Goal: Information Seeking & Learning: Learn about a topic

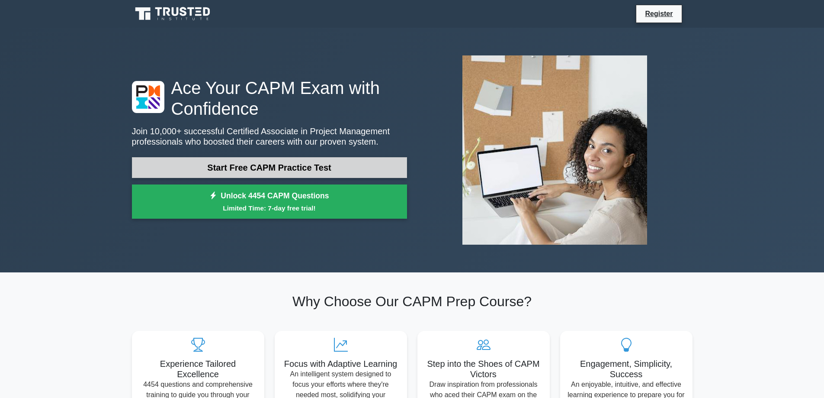
click at [274, 168] on link "Start Free CAPM Practice Test" at bounding box center [269, 167] width 275 height 21
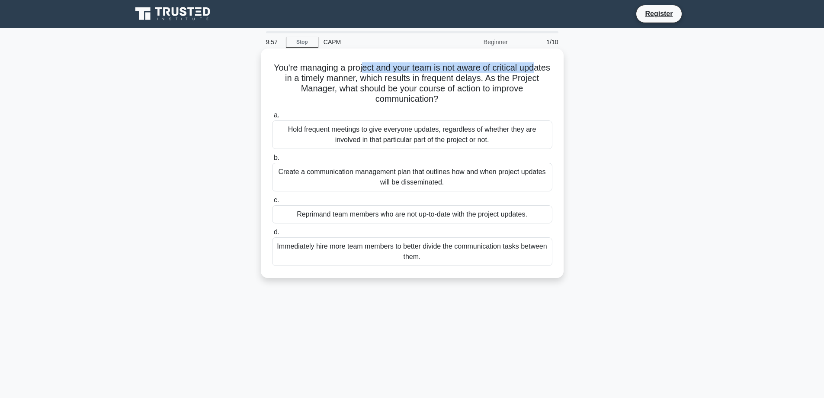
drag, startPoint x: 294, startPoint y: 74, endPoint x: 380, endPoint y: 65, distance: 86.6
click at [380, 65] on h5 "You're managing a project and your team is not aware of critical updates in a t…" at bounding box center [412, 83] width 282 height 42
click at [400, 73] on h5 "You're managing a project and your team is not aware of critical updates in a t…" at bounding box center [412, 83] width 282 height 42
drag, startPoint x: 306, startPoint y: 70, endPoint x: 484, endPoint y: 71, distance: 178.3
click at [484, 71] on h5 "You're managing a project and your team is not aware of critical updates in a t…" at bounding box center [412, 83] width 282 height 42
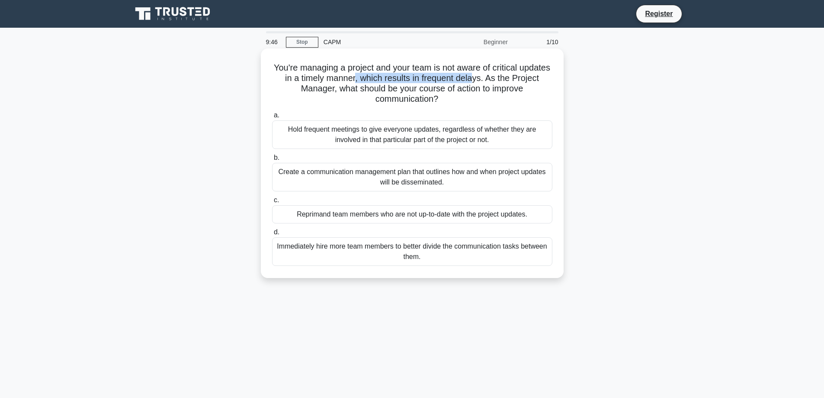
drag, startPoint x: 386, startPoint y: 80, endPoint x: 508, endPoint y: 77, distance: 122.1
click at [508, 77] on h5 "You're managing a project and your team is not aware of critical updates in a t…" at bounding box center [412, 83] width 282 height 42
drag, startPoint x: 357, startPoint y: 91, endPoint x: 506, endPoint y: 103, distance: 149.3
click at [506, 103] on h5 "You're managing a project and your team is not aware of critical updates in a t…" at bounding box center [412, 83] width 282 height 42
click at [352, 180] on div "Create a communication management plan that outlines how and when project updat…" at bounding box center [412, 177] width 280 height 29
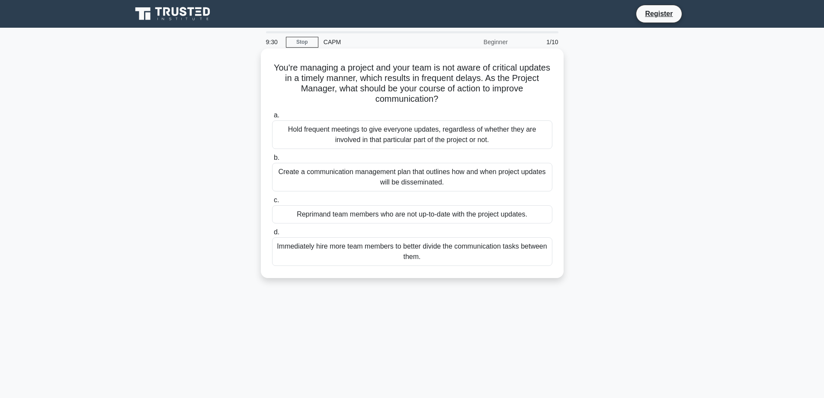
click at [272, 161] on input "b. Create a communication management plan that outlines how and when project up…" at bounding box center [272, 158] width 0 height 6
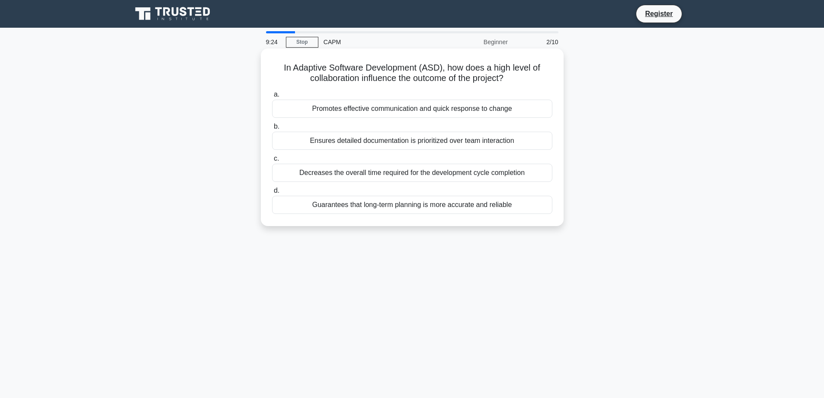
drag, startPoint x: 449, startPoint y: 71, endPoint x: 540, endPoint y: 80, distance: 91.3
click at [540, 80] on h5 "In Adaptive Software Development (ASD), how does a high level of collaboration …" at bounding box center [412, 73] width 282 height 22
click at [393, 82] on h5 "In Adaptive Software Development (ASD), how does a high level of collaboration …" at bounding box center [412, 73] width 282 height 22
click at [347, 145] on div "Ensures detailed documentation is prioritized over team interaction" at bounding box center [412, 141] width 280 height 18
click at [272, 129] on input "b. Ensures detailed documentation is prioritized over team interaction" at bounding box center [272, 127] width 0 height 6
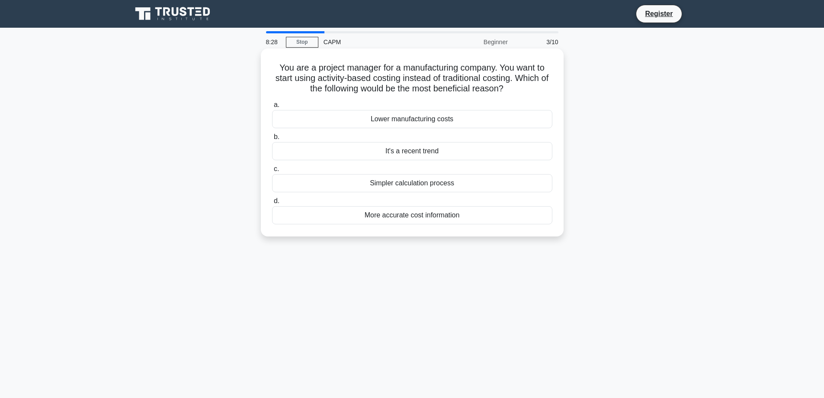
click at [401, 216] on div "More accurate cost information" at bounding box center [412, 215] width 280 height 18
click at [272, 204] on input "d. More accurate cost information" at bounding box center [272, 201] width 0 height 6
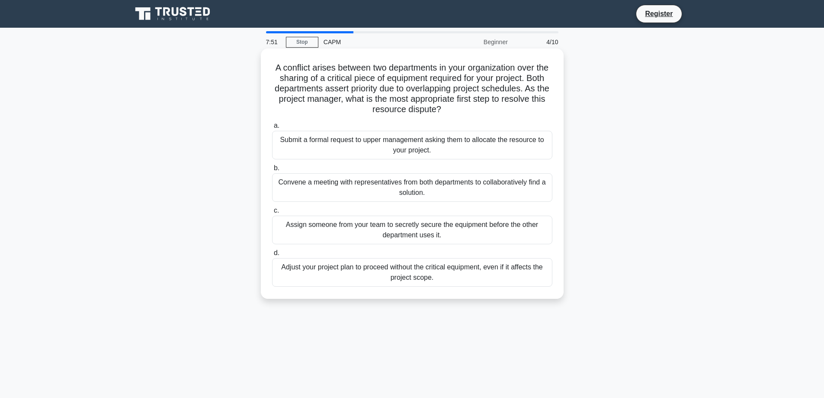
click at [467, 186] on div "Convene a meeting with representatives from both departments to collaboratively…" at bounding box center [412, 187] width 280 height 29
click at [272, 171] on input "b. Convene a meeting with representatives from both departments to collaborativ…" at bounding box center [272, 168] width 0 height 6
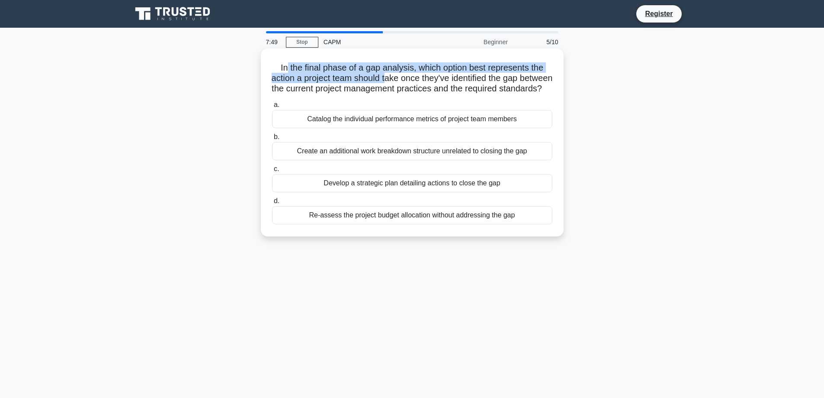
drag, startPoint x: 285, startPoint y: 71, endPoint x: 406, endPoint y: 83, distance: 121.3
click at [406, 83] on h5 "In the final phase of a gap analysis, which option best represents the action a…" at bounding box center [412, 78] width 282 height 32
click at [376, 84] on h5 "In the final phase of a gap analysis, which option best represents the action a…" at bounding box center [412, 78] width 282 height 32
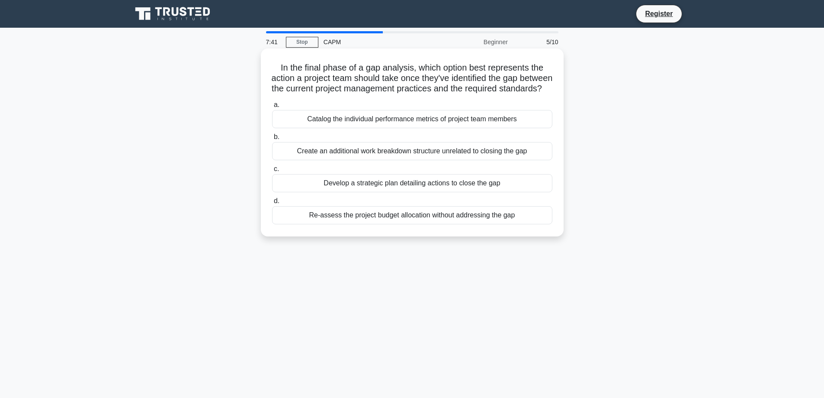
drag, startPoint x: 324, startPoint y: 90, endPoint x: 454, endPoint y: 103, distance: 130.9
click at [454, 94] on h5 "In the final phase of a gap analysis, which option best represents the action a…" at bounding box center [412, 78] width 282 height 32
click at [299, 71] on h5 "In the final phase of a gap analysis, which option best represents the action a…" at bounding box center [412, 78] width 282 height 32
drag, startPoint x: 422, startPoint y: 64, endPoint x: 438, endPoint y: 67, distance: 16.6
click at [438, 67] on h5 "In the final phase of a gap analysis, which option best represents the action a…" at bounding box center [412, 78] width 282 height 32
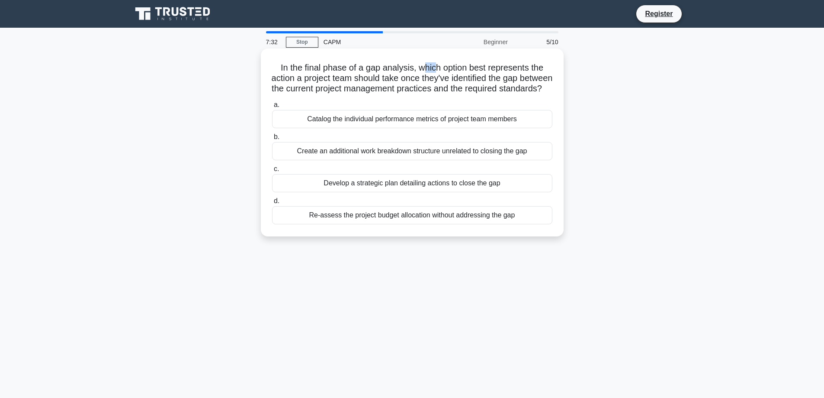
click at [428, 72] on h5 "In the final phase of a gap analysis, which option best represents the action a…" at bounding box center [412, 78] width 282 height 32
drag, startPoint x: 420, startPoint y: 74, endPoint x: 441, endPoint y: 80, distance: 22.1
click at [441, 80] on h5 "In the final phase of a gap analysis, which option best represents the action a…" at bounding box center [412, 78] width 282 height 32
click at [439, 77] on h5 "In the final phase of a gap analysis, which option best represents the action a…" at bounding box center [412, 78] width 282 height 32
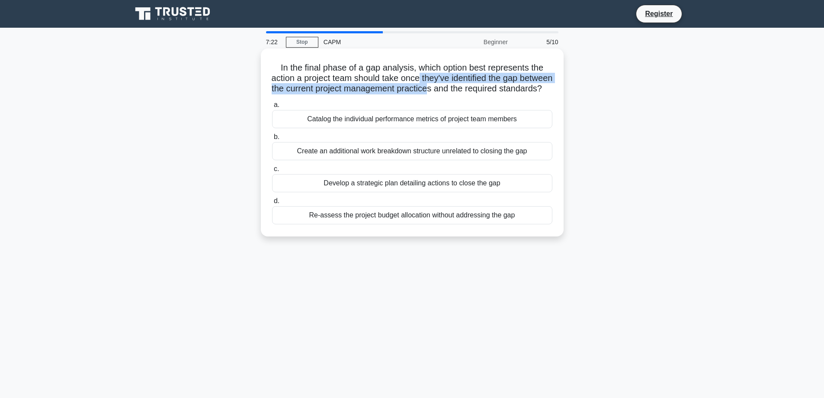
drag, startPoint x: 437, startPoint y: 80, endPoint x: 475, endPoint y: 88, distance: 39.3
click at [475, 88] on h5 "In the final phase of a gap analysis, which option best represents the action a…" at bounding box center [412, 78] width 282 height 32
drag, startPoint x: 487, startPoint y: 89, endPoint x: 508, endPoint y: 105, distance: 26.2
click at [508, 94] on h5 "In the final phase of a gap analysis, which option best represents the action a…" at bounding box center [412, 78] width 282 height 32
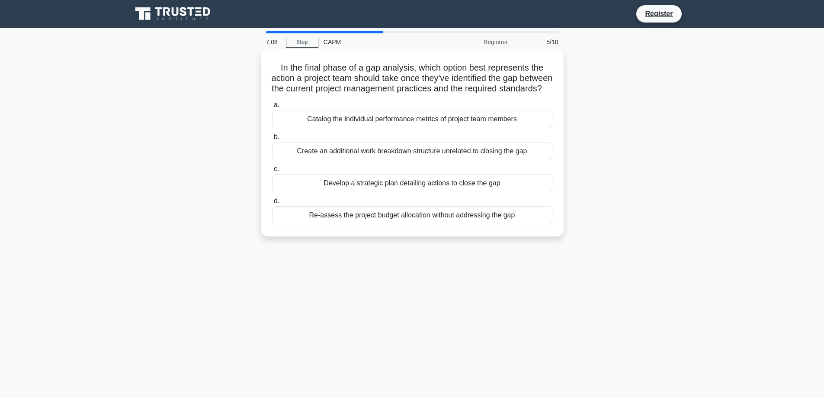
click at [379, 189] on div "Develop a strategic plan detailing actions to close the gap" at bounding box center [412, 183] width 280 height 18
click at [272, 172] on input "c. Develop a strategic plan detailing actions to close the gap" at bounding box center [272, 169] width 0 height 6
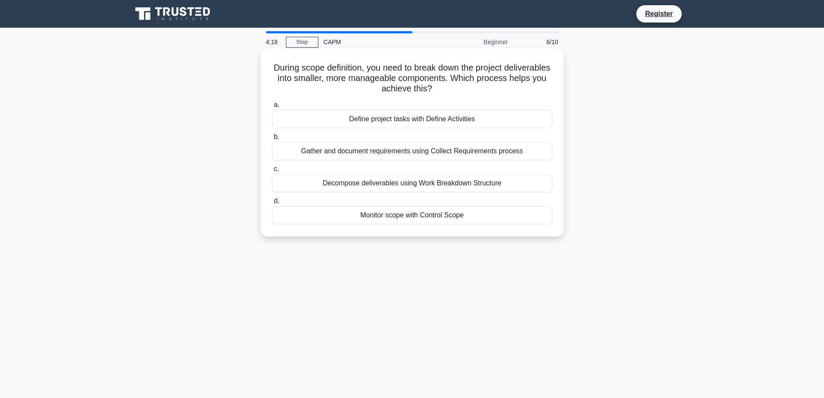
click at [415, 186] on div "Decompose deliverables using Work Breakdown Structure" at bounding box center [412, 183] width 280 height 18
click at [272, 172] on input "c. Decompose deliverables using Work Breakdown Structure" at bounding box center [272, 169] width 0 height 6
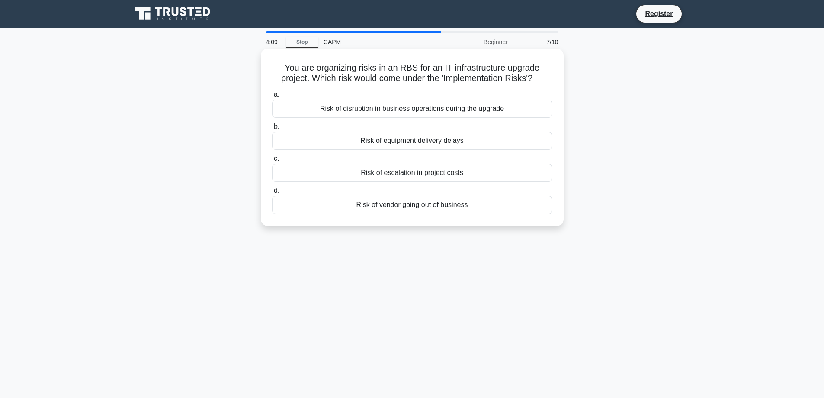
drag, startPoint x: 316, startPoint y: 81, endPoint x: 541, endPoint y: 78, distance: 224.6
click at [541, 78] on h5 "You are organizing risks in an RBS for an IT infrastructure upgrade project. Wh…" at bounding box center [412, 73] width 282 height 22
click at [436, 174] on div "Risk of escalation in project costs" at bounding box center [412, 173] width 280 height 18
click at [272, 161] on input "c. Risk of escalation in project costs" at bounding box center [272, 159] width 0 height 6
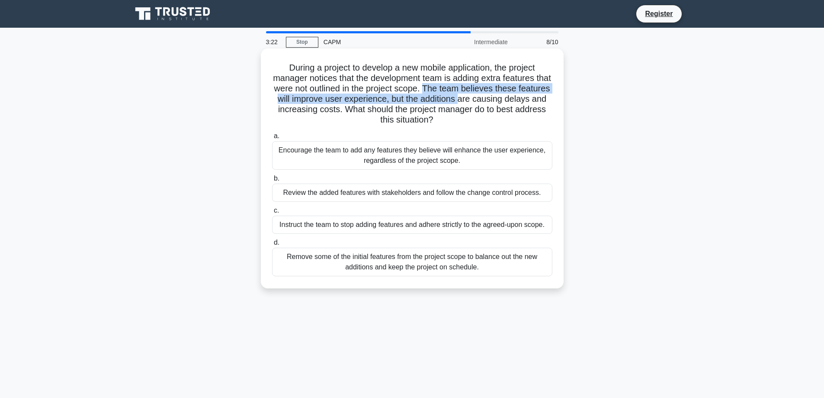
drag, startPoint x: 452, startPoint y: 87, endPoint x: 502, endPoint y: 98, distance: 51.0
click at [502, 98] on h5 "During a project to develop a new mobile application, the project manager notic…" at bounding box center [412, 93] width 282 height 63
click at [468, 98] on h5 "During a project to develop a new mobile application, the project manager notic…" at bounding box center [412, 93] width 282 height 63
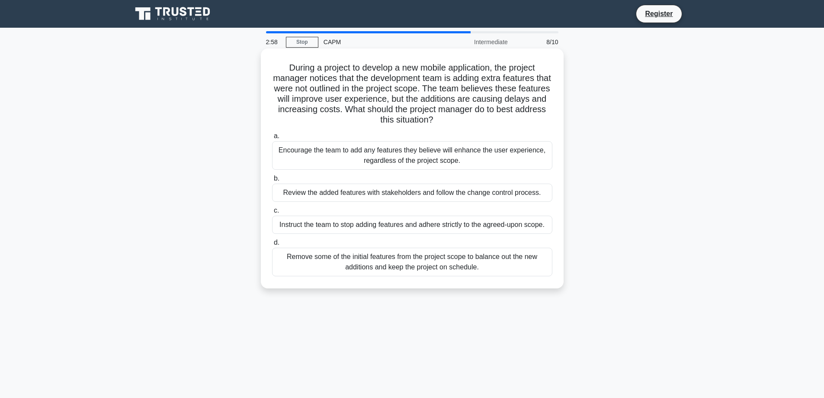
click at [297, 193] on div "Review the added features with stakeholders and follow the change control proce…" at bounding box center [412, 192] width 280 height 18
click at [272, 181] on input "b. Review the added features with stakeholders and follow the change control pr…" at bounding box center [272, 179] width 0 height 6
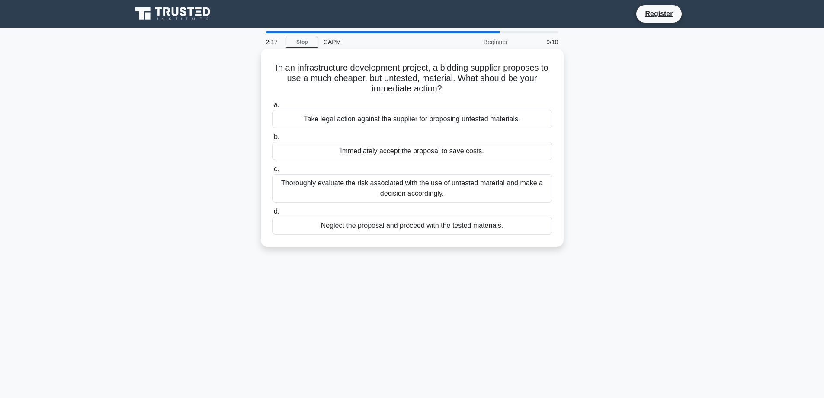
click at [415, 185] on div "Thoroughly evaluate the risk associated with the use of untested material and m…" at bounding box center [412, 188] width 280 height 29
click at [272, 172] on input "c. Thoroughly evaluate the risk associated with the use of untested material an…" at bounding box center [272, 169] width 0 height 6
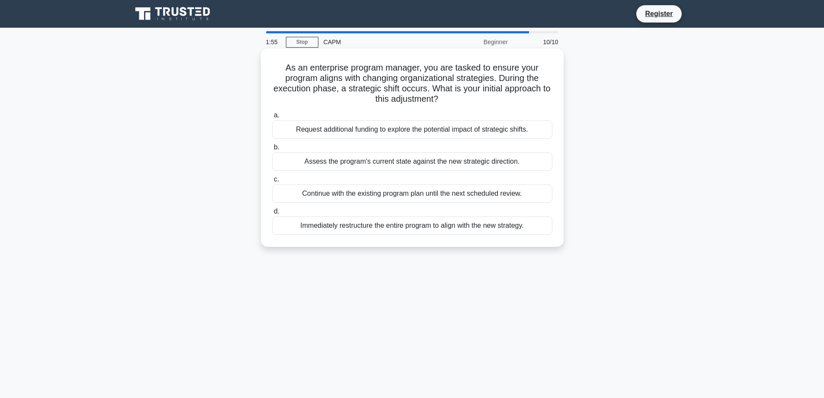
click at [337, 165] on div "Assess the program's current state against the new strategic direction." at bounding box center [412, 161] width 280 height 18
click at [272, 150] on input "b. Assess the program's current state against the new strategic direction." at bounding box center [272, 148] width 0 height 6
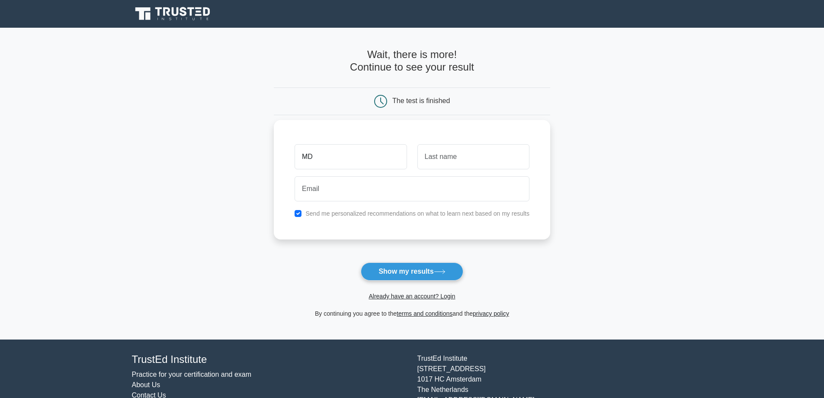
type input "MD"
type input "O"
type input "IBRAHIM"
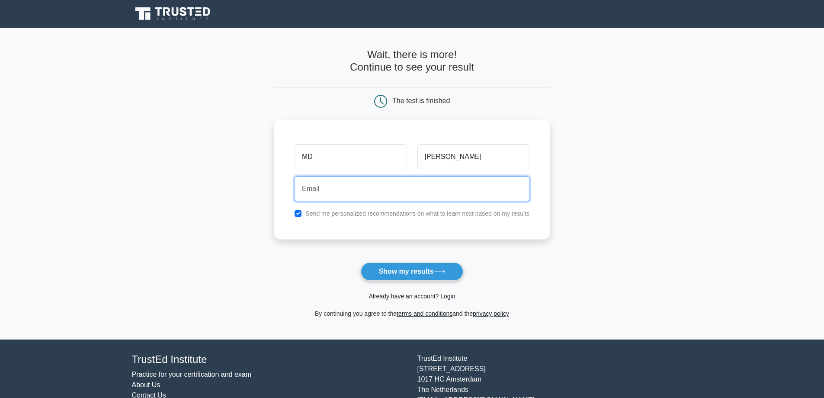
paste input "fiyawo7527@ampdial.com"
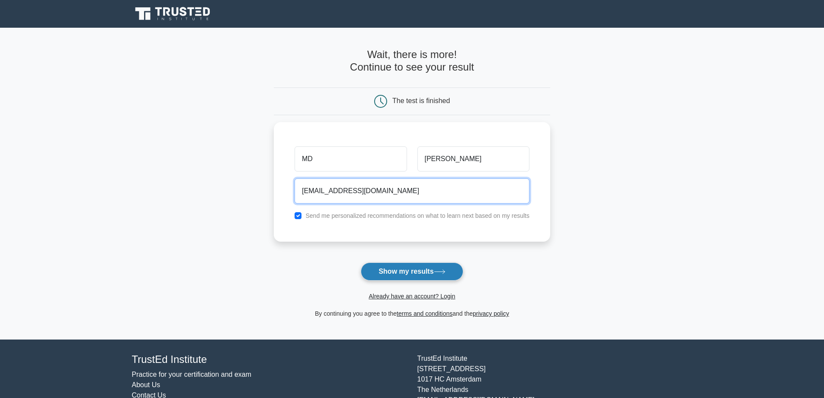
type input "fiyawo7527@ampdial.com"
click at [415, 272] on button "Show my results" at bounding box center [412, 271] width 102 height 18
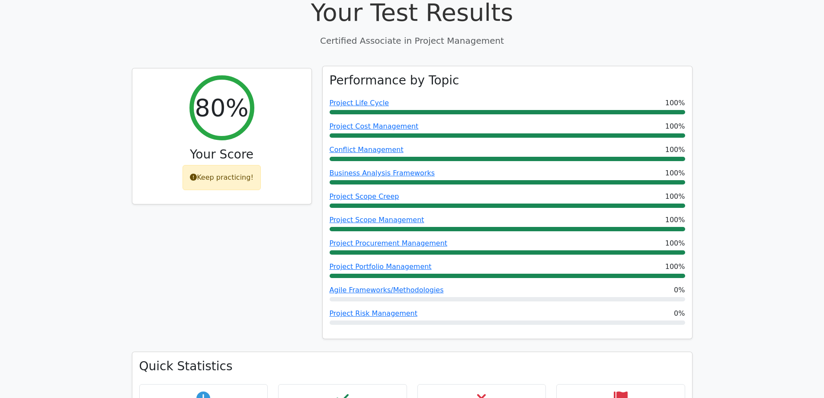
scroll to position [303, 0]
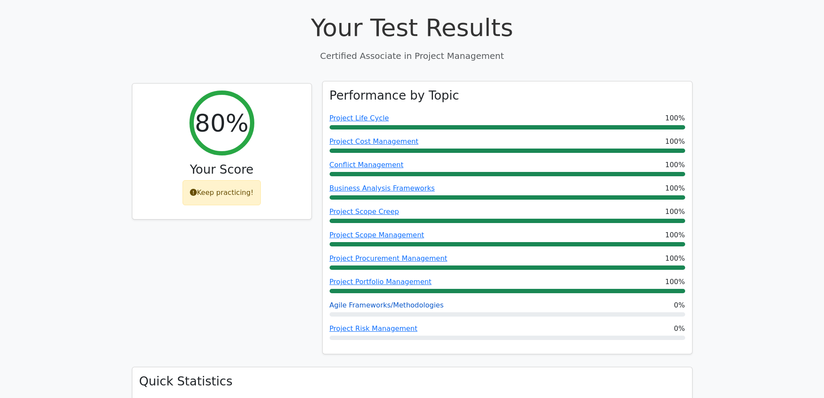
click at [397, 301] on link "Agile Frameworks/Methodologies" at bounding box center [387, 305] width 114 height 8
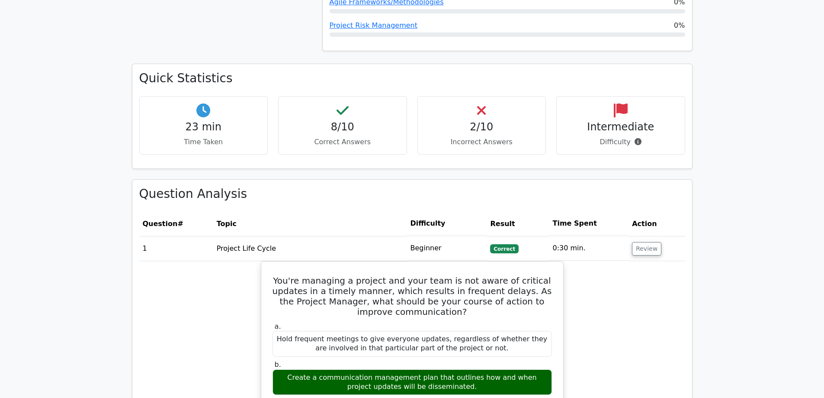
scroll to position [692, 0]
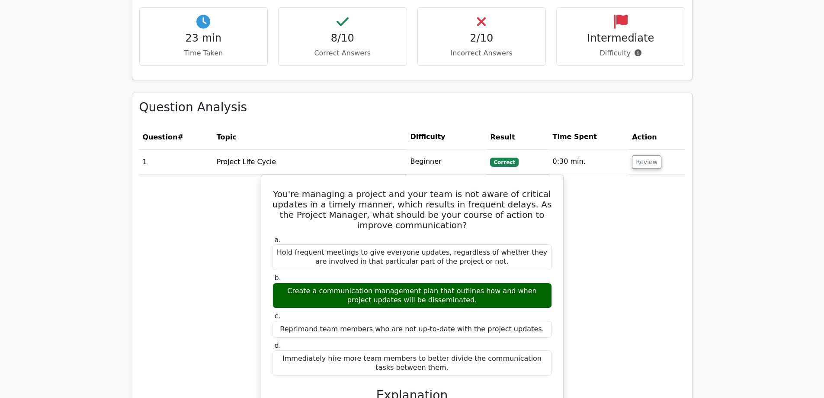
click at [476, 32] on h4 "2/10" at bounding box center [482, 38] width 114 height 13
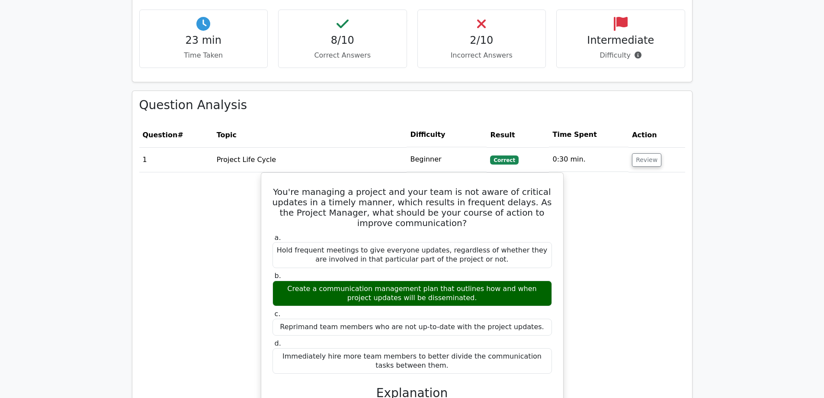
click at [578, 148] on td "0:30 min." at bounding box center [589, 159] width 80 height 25
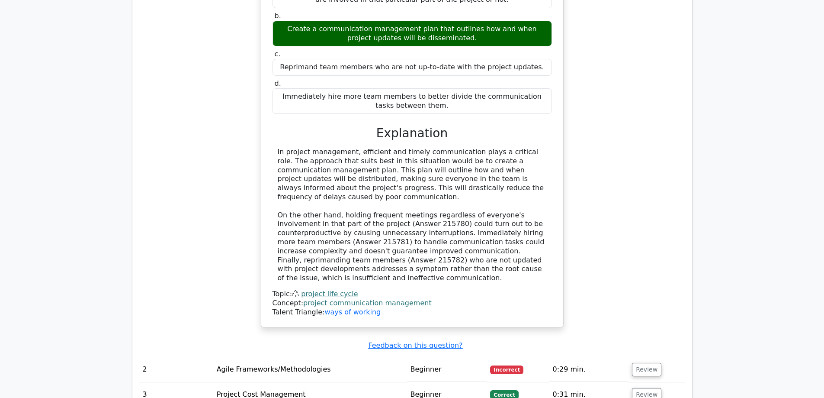
scroll to position [1125, 0]
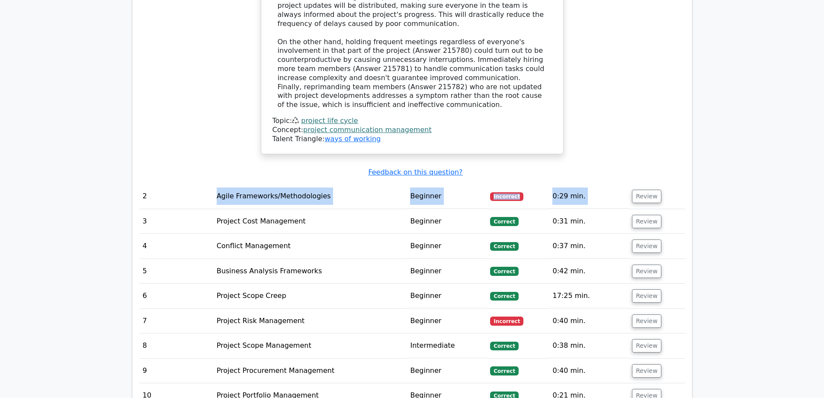
drag, startPoint x: 193, startPoint y: 178, endPoint x: 662, endPoint y: 174, distance: 469.6
click at [662, 184] on tr "2 Agile Frameworks/Methodologies Beginner Incorrect 0:29 min. Review" at bounding box center [412, 196] width 546 height 25
click at [650, 190] on button "Review" at bounding box center [646, 196] width 29 height 13
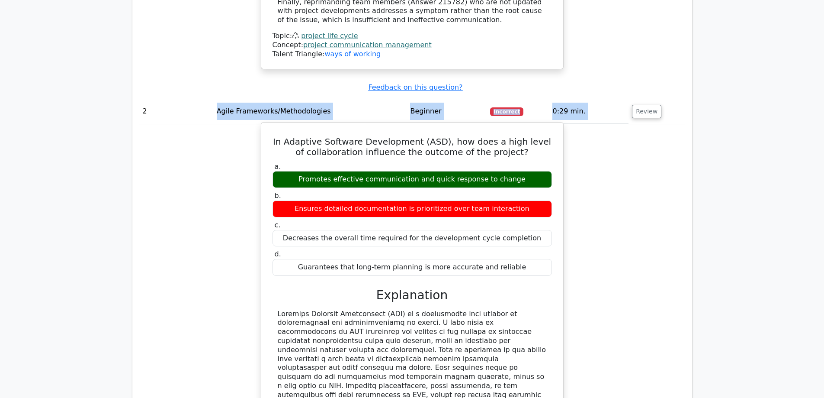
scroll to position [1168, 0]
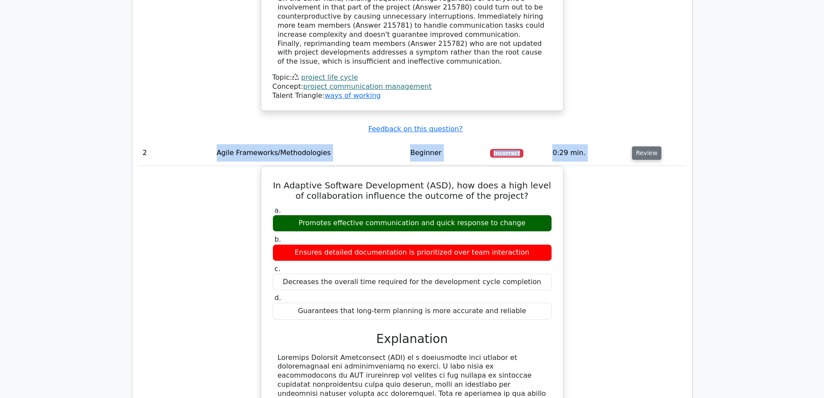
click at [641, 146] on button "Review" at bounding box center [646, 152] width 29 height 13
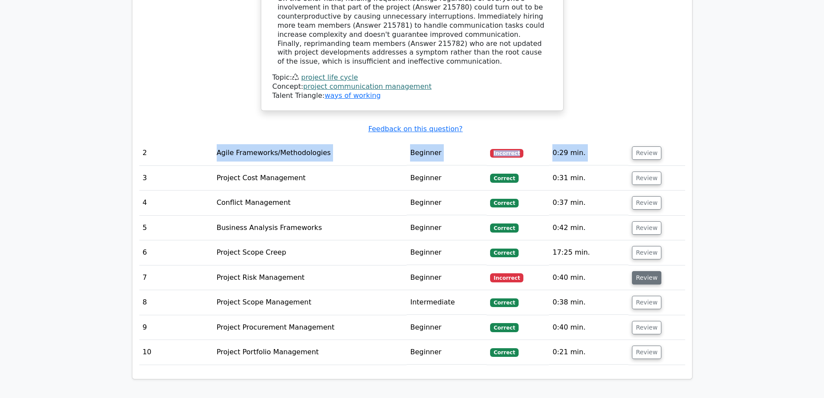
click at [652, 271] on button "Review" at bounding box center [646, 277] width 29 height 13
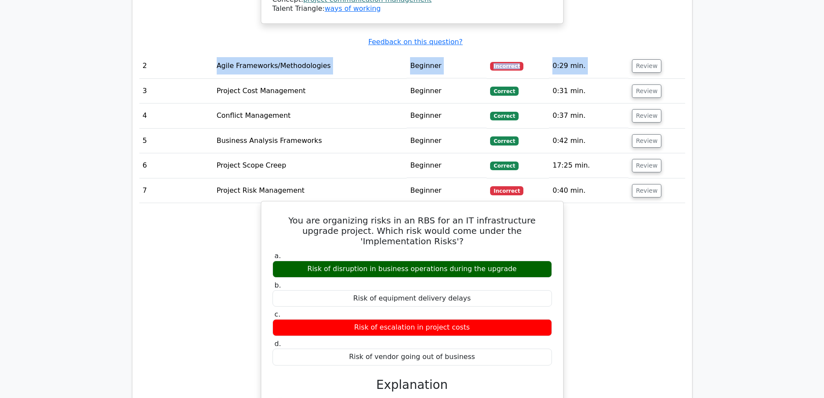
scroll to position [1255, 0]
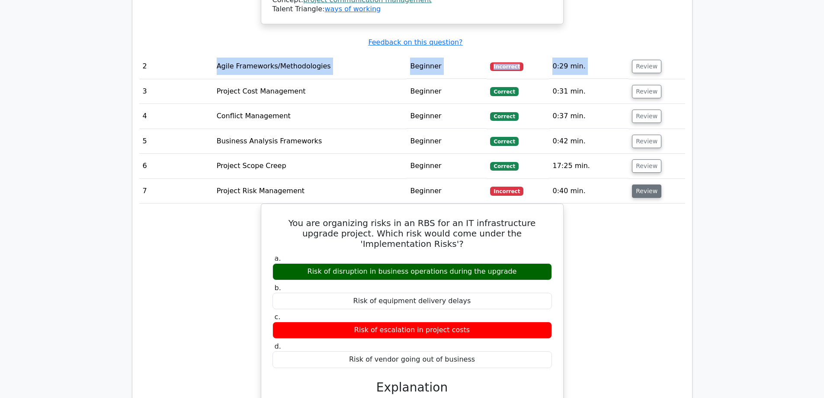
click at [636, 184] on button "Review" at bounding box center [646, 190] width 29 height 13
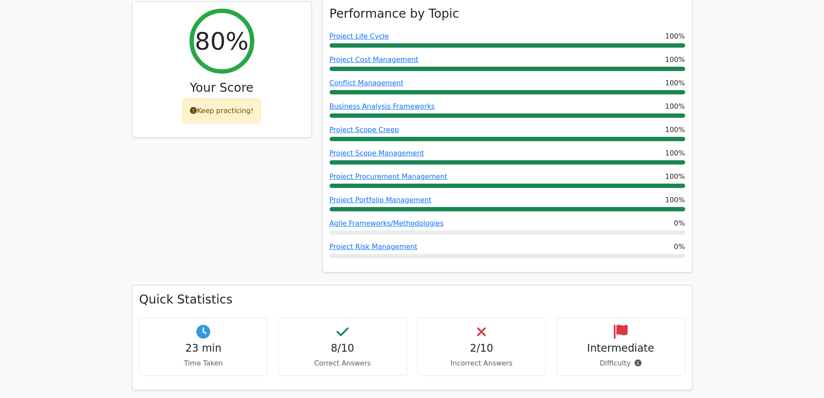
scroll to position [433, 0]
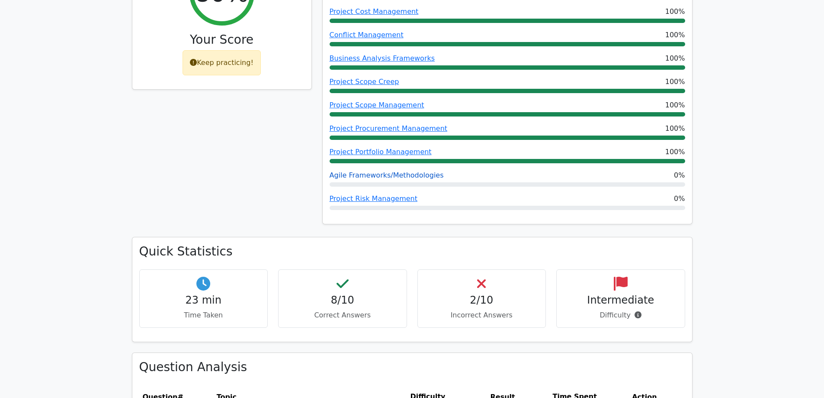
click at [356, 171] on link "Agile Frameworks/Methodologies" at bounding box center [387, 175] width 114 height 8
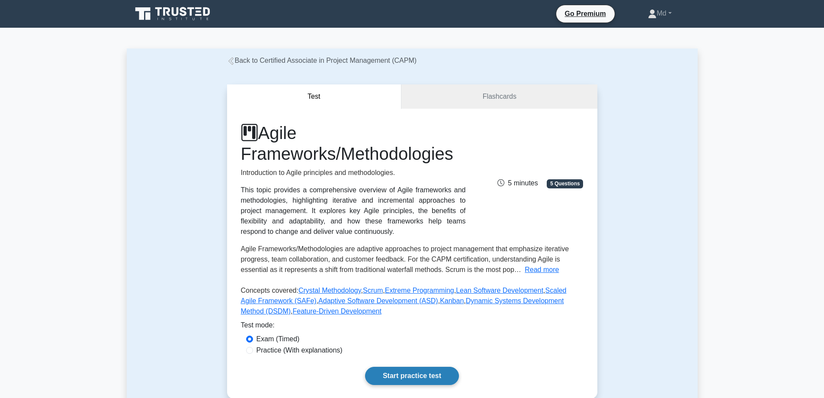
click at [414, 370] on link "Start practice test" at bounding box center [412, 376] width 94 height 18
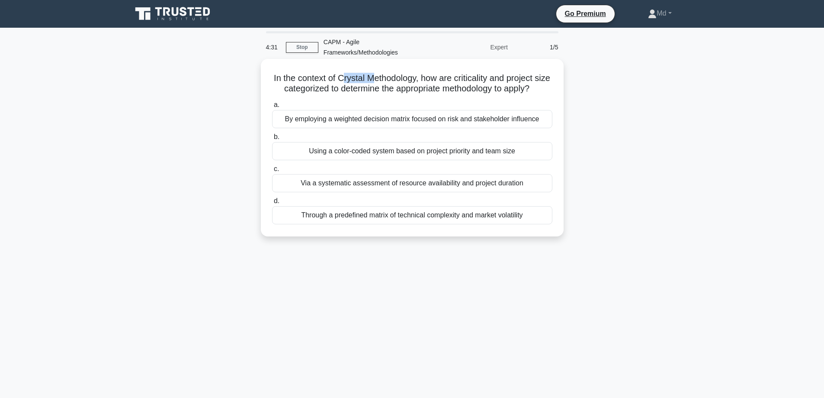
drag, startPoint x: 347, startPoint y: 77, endPoint x: 388, endPoint y: 78, distance: 40.7
click at [384, 77] on h5 "In the context of Crystal Methodology, how are criticality and project size cat…" at bounding box center [412, 84] width 282 height 22
drag, startPoint x: 428, startPoint y: 76, endPoint x: 344, endPoint y: 77, distance: 83.1
click at [344, 77] on h5 "In the context of Crystal Methodology, how are criticality and project size cat…" at bounding box center [412, 84] width 282 height 22
copy h5 "Crystal Methodology,"
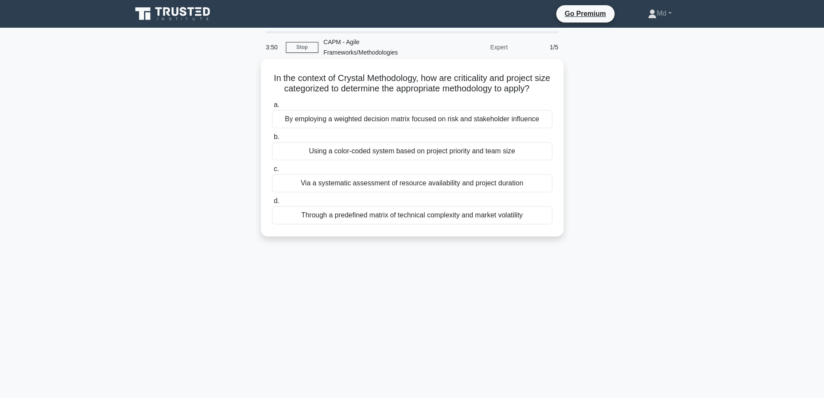
click at [365, 128] on div "By employing a weighted decision matrix focused on risk and stakeholder influen…" at bounding box center [412, 119] width 280 height 18
click at [272, 108] on input "a. By employing a weighted decision matrix focused on risk and stakeholder infl…" at bounding box center [272, 105] width 0 height 6
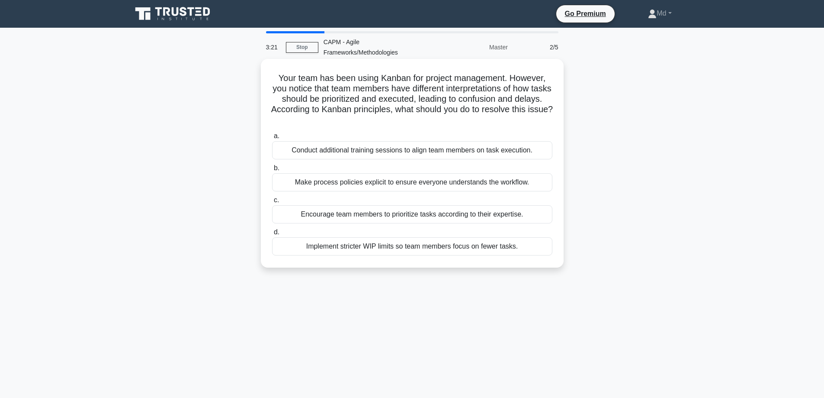
click at [358, 216] on div "Encourage team members to prioritize tasks according to their expertise." at bounding box center [412, 214] width 280 height 18
click at [272, 203] on input "c. Encourage team members to prioritize tasks according to their expertise." at bounding box center [272, 200] width 0 height 6
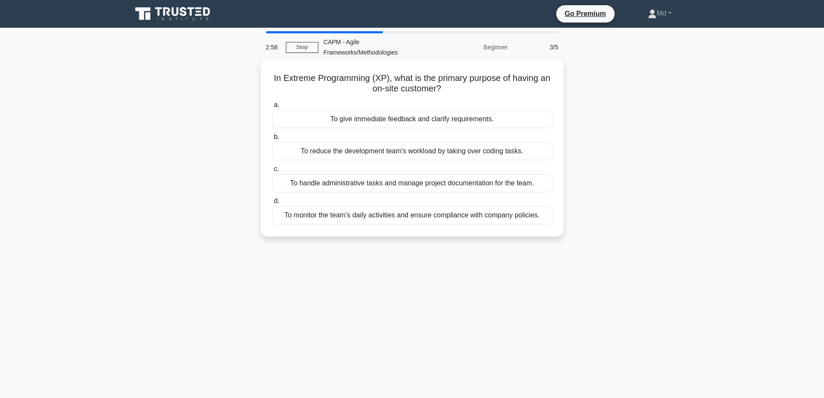
click at [407, 220] on div "To monitor the team's daily activities and ensure compliance with company polic…" at bounding box center [412, 215] width 280 height 18
click at [272, 204] on input "d. To monitor the team's daily activities and ensure compliance with company po…" at bounding box center [272, 201] width 0 height 6
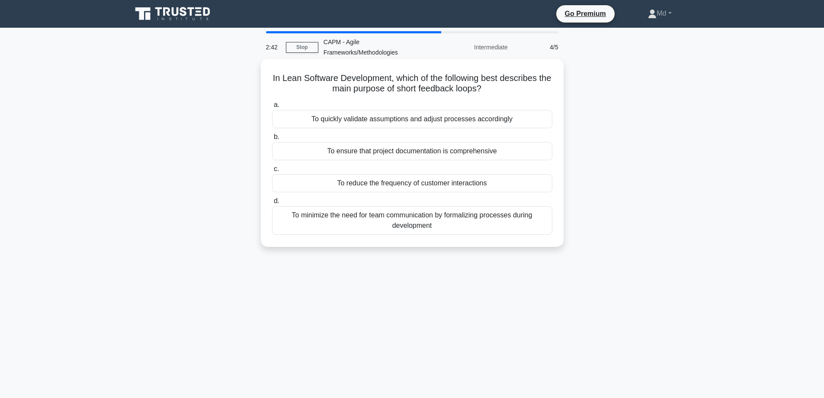
click at [477, 224] on div "To minimize the need for team communication by formalizing processes during dev…" at bounding box center [412, 220] width 280 height 29
click at [272, 204] on input "d. To minimize the need for team communication by formalizing processes during …" at bounding box center [272, 201] width 0 height 6
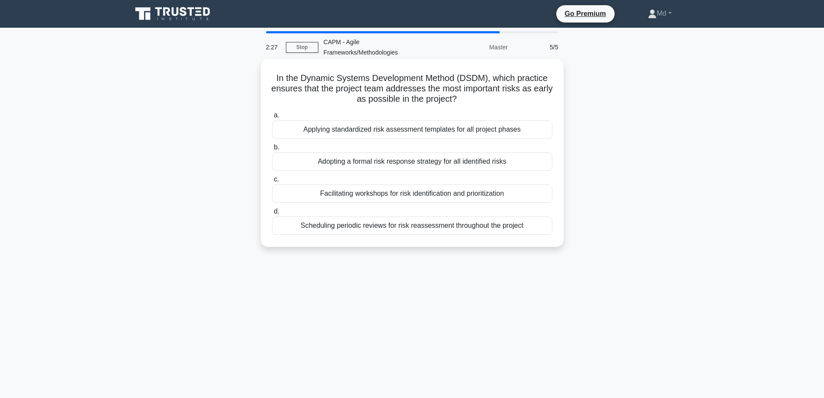
click at [435, 230] on div "Scheduling periodic reviews for risk reassessment throughout the project" at bounding box center [412, 225] width 280 height 18
click at [272, 214] on input "d. Scheduling periodic reviews for risk reassessment throughout the project" at bounding box center [272, 212] width 0 height 6
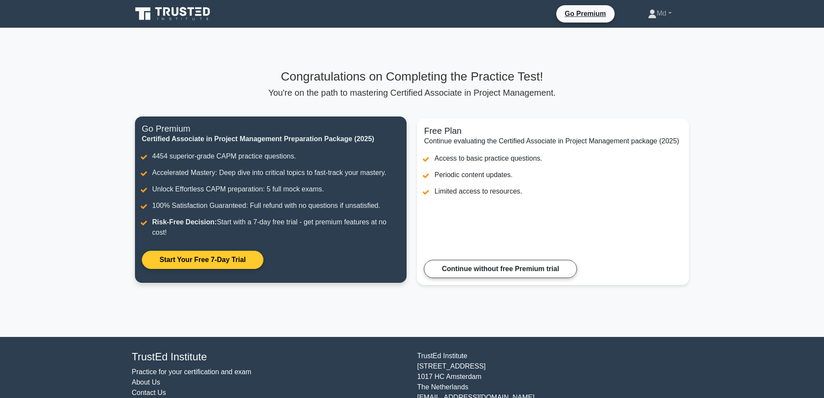
scroll to position [35, 0]
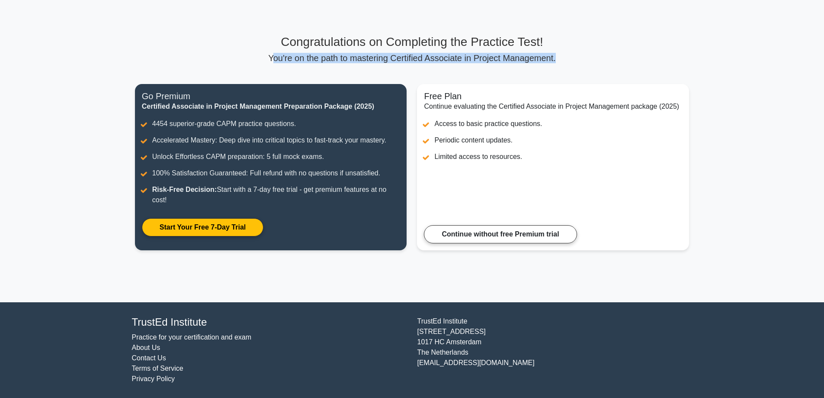
drag, startPoint x: 279, startPoint y: 61, endPoint x: 521, endPoint y: 57, distance: 242.0
click at [570, 61] on p "You're on the path to mastering Certified Associate in Project Management." at bounding box center [412, 58] width 554 height 10
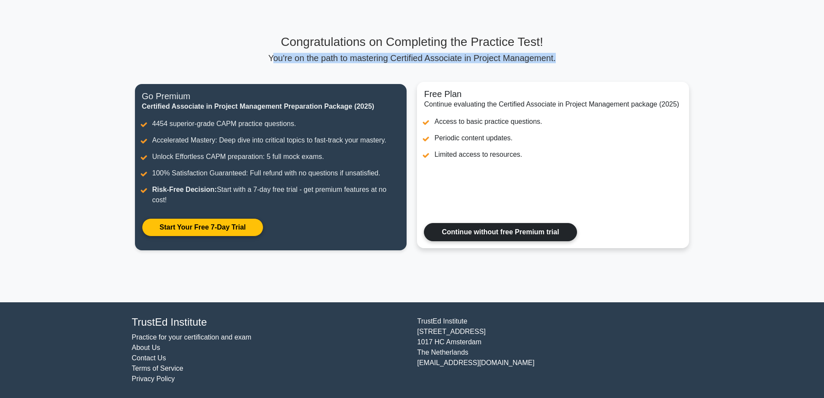
click at [463, 233] on link "Continue without free Premium trial" at bounding box center [500, 232] width 153 height 18
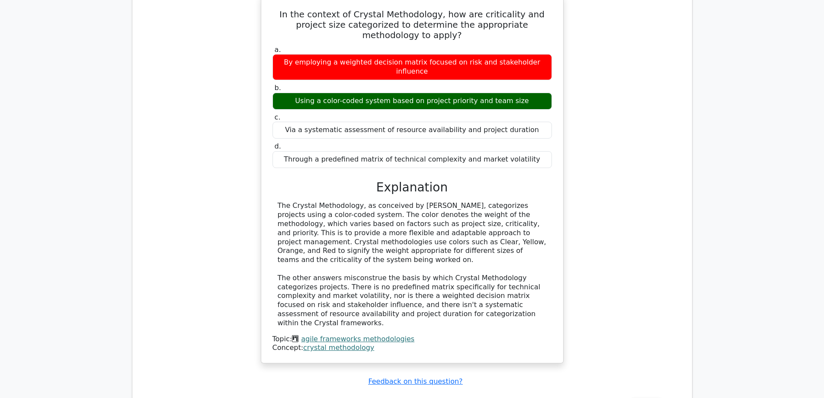
scroll to position [649, 0]
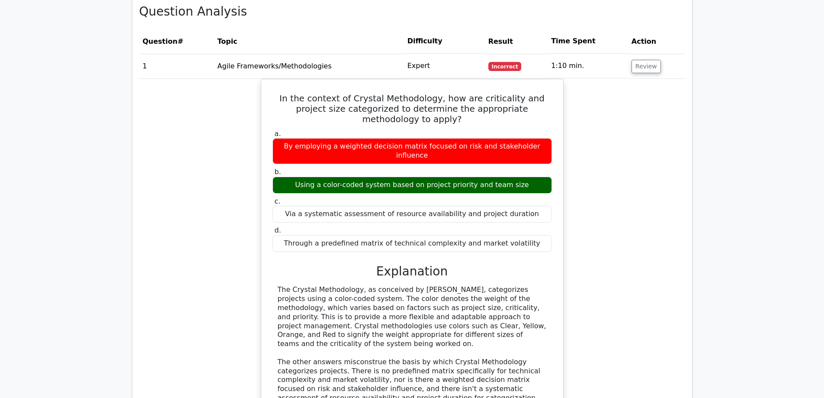
click at [517, 62] on span "Incorrect" at bounding box center [505, 66] width 33 height 9
drag, startPoint x: 515, startPoint y: 54, endPoint x: 573, endPoint y: 52, distance: 58.9
click at [518, 62] on span "Incorrect" at bounding box center [505, 66] width 33 height 9
click at [637, 60] on button "Review" at bounding box center [646, 66] width 29 height 13
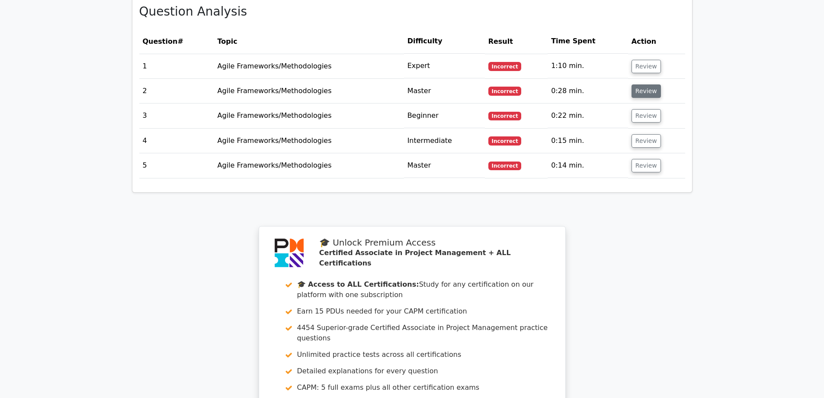
click at [636, 84] on button "Review" at bounding box center [646, 90] width 29 height 13
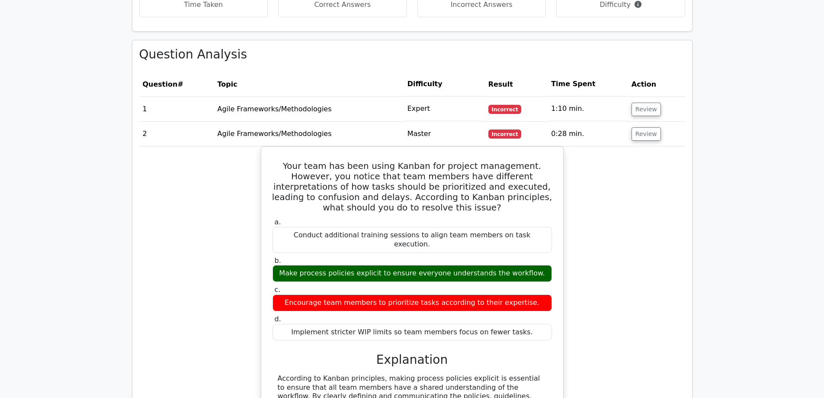
scroll to position [606, 0]
click at [637, 128] on button "Review" at bounding box center [646, 134] width 29 height 13
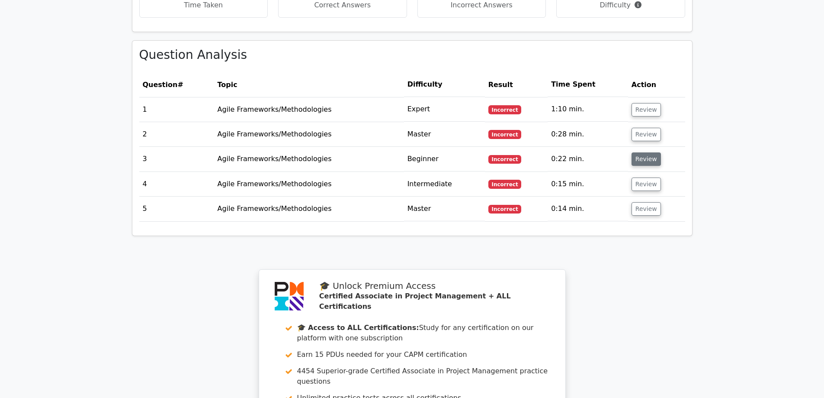
click at [633, 152] on button "Review" at bounding box center [646, 158] width 29 height 13
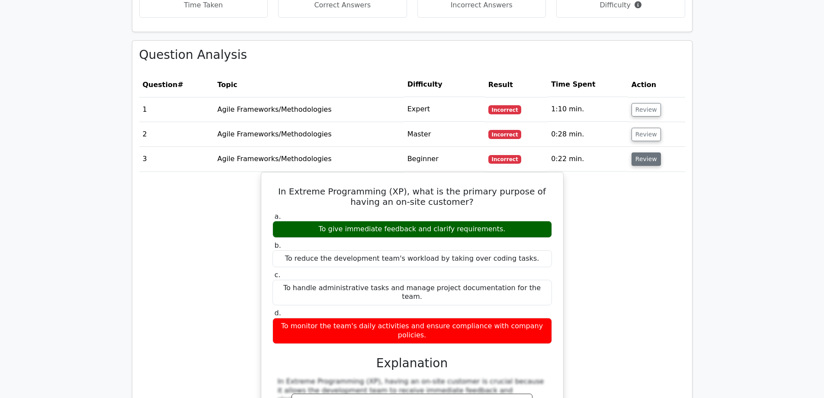
click at [647, 152] on button "Review" at bounding box center [646, 158] width 29 height 13
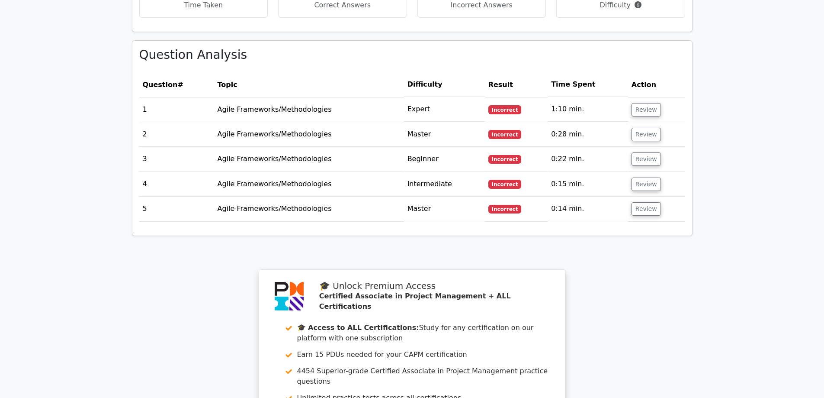
click at [630, 177] on td "Review" at bounding box center [656, 184] width 57 height 25
click at [646, 177] on button "Review" at bounding box center [646, 183] width 29 height 13
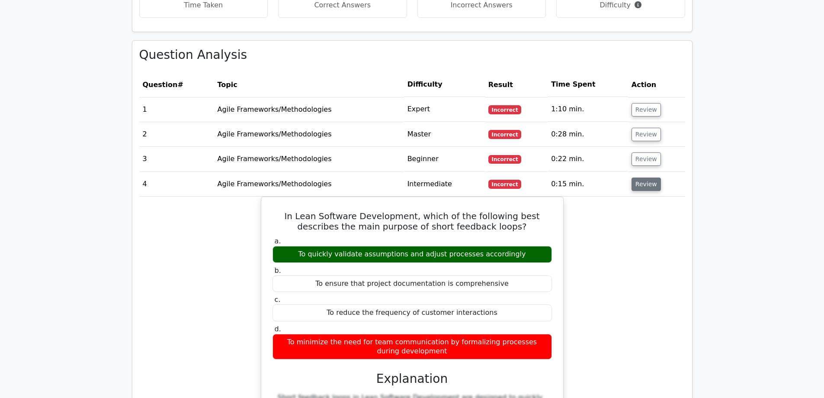
click at [648, 177] on button "Review" at bounding box center [646, 183] width 29 height 13
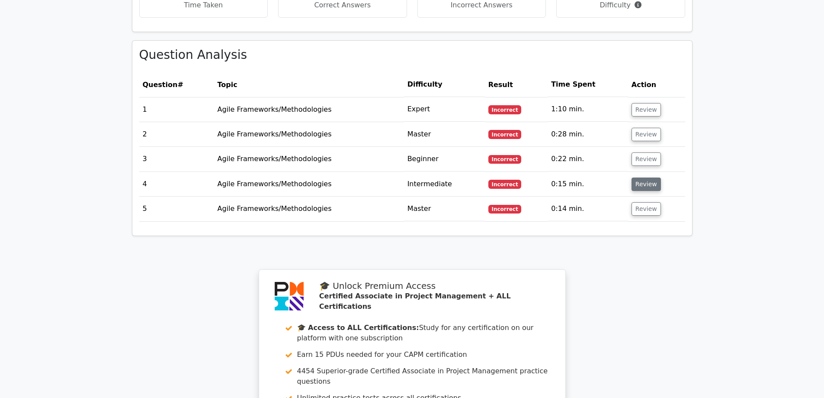
click at [648, 177] on button "Review" at bounding box center [646, 183] width 29 height 13
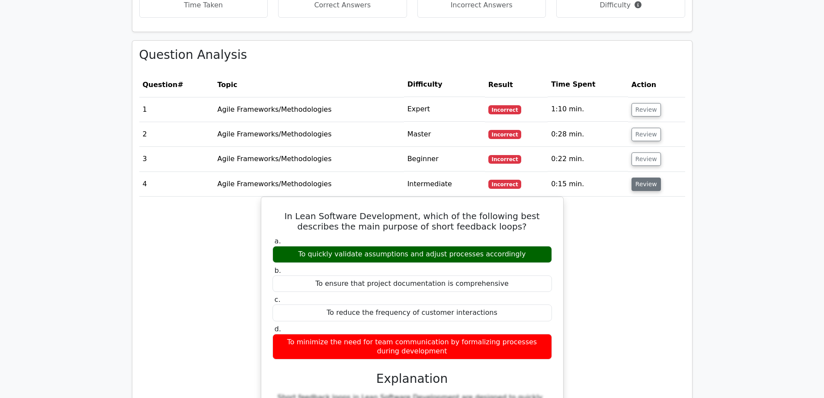
click at [648, 177] on button "Review" at bounding box center [646, 183] width 29 height 13
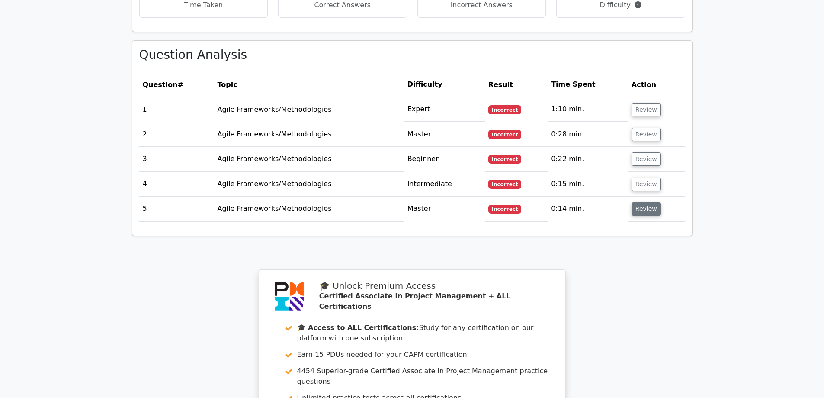
click at [634, 202] on button "Review" at bounding box center [646, 208] width 29 height 13
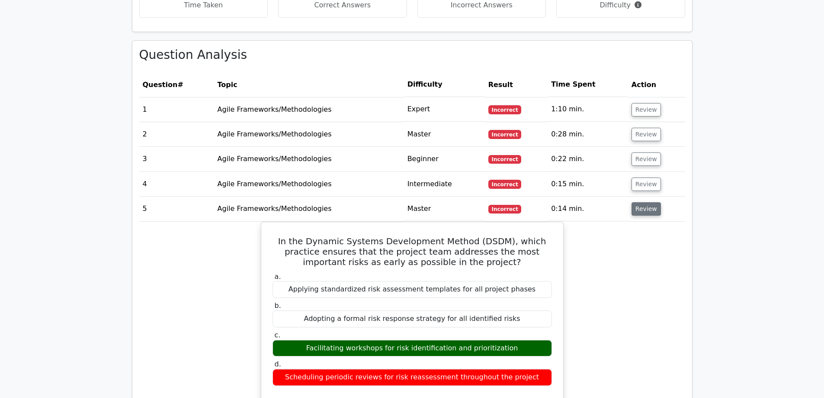
scroll to position [649, 0]
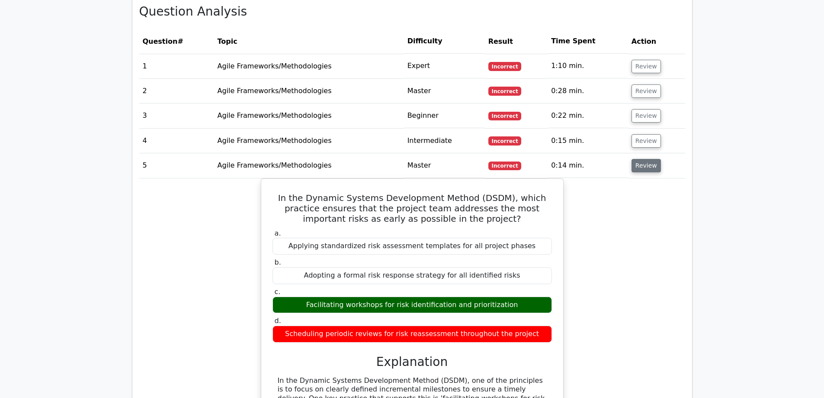
click at [649, 159] on button "Review" at bounding box center [646, 165] width 29 height 13
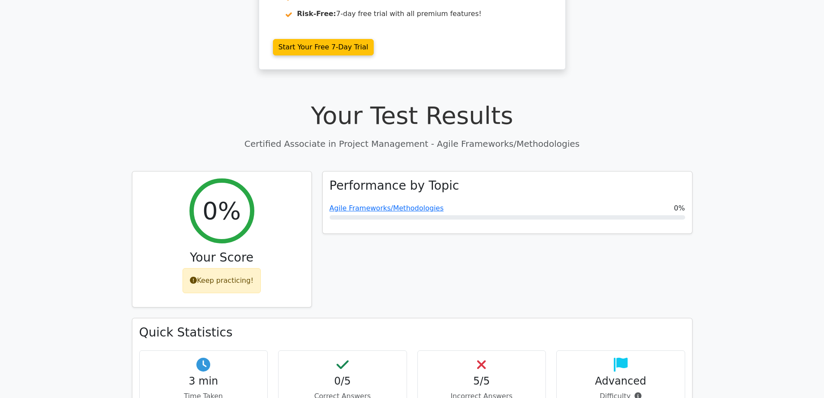
scroll to position [130, 0]
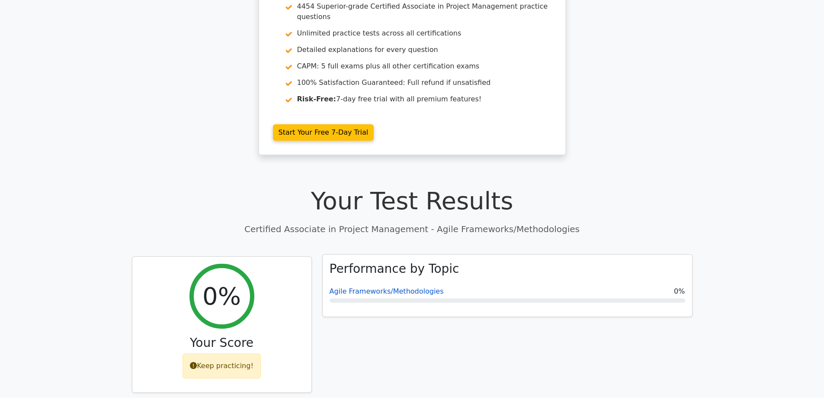
click at [377, 287] on link "Agile Frameworks/Methodologies" at bounding box center [387, 291] width 114 height 8
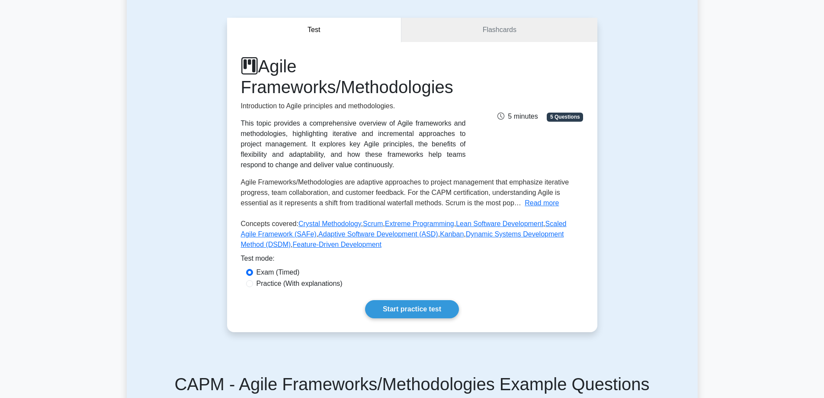
scroll to position [173, 0]
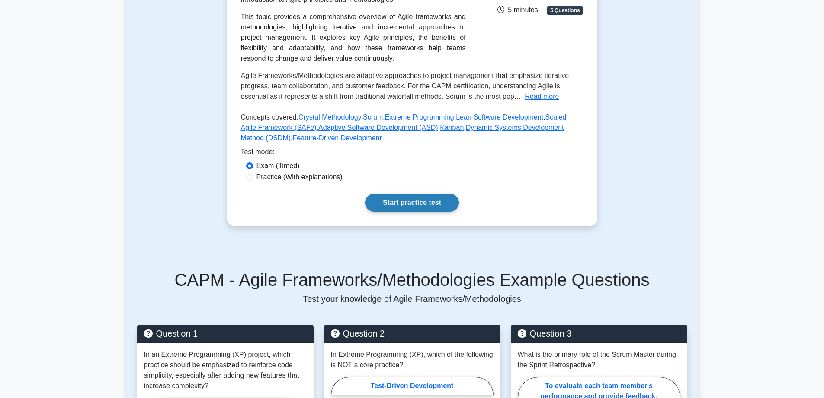
click at [393, 211] on link "Start practice test" at bounding box center [412, 202] width 94 height 18
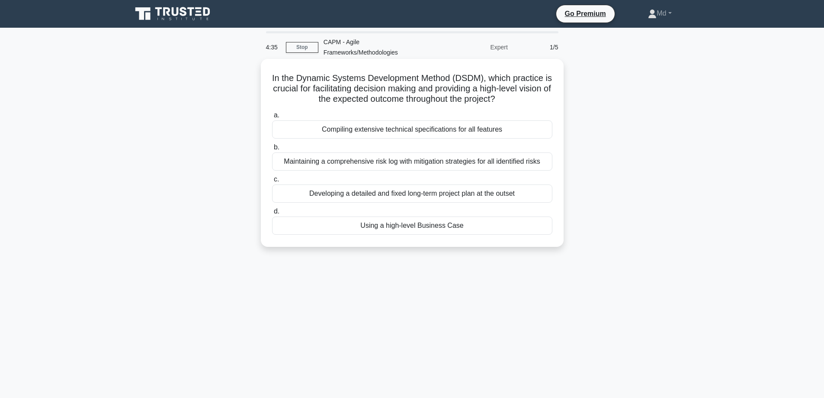
click at [438, 124] on div "Compiling extensive technical specifications for all features" at bounding box center [412, 129] width 280 height 18
click at [272, 118] on input "a. Compiling extensive technical specifications for all features" at bounding box center [272, 116] width 0 height 6
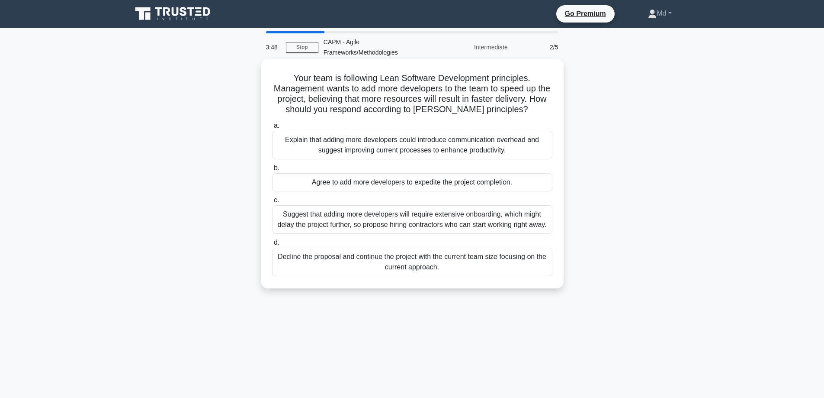
click at [405, 149] on div "Explain that adding more developers could introduce communication overhead and …" at bounding box center [412, 145] width 280 height 29
click at [272, 129] on input "a. Explain that adding more developers could introduce communication overhead a…" at bounding box center [272, 126] width 0 height 6
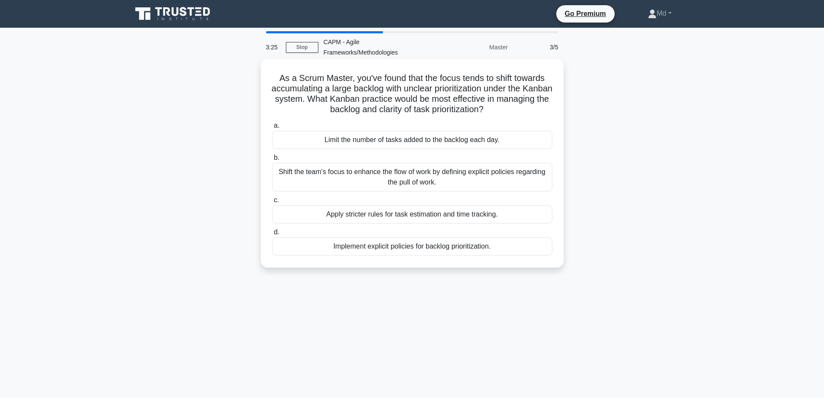
drag, startPoint x: 360, startPoint y: 98, endPoint x: 523, endPoint y: 114, distance: 163.9
click at [523, 114] on h5 "As a Scrum Master, you've found that the focus tends to shift towards accumulat…" at bounding box center [412, 94] width 282 height 42
click at [357, 144] on div "Limit the number of tasks added to the backlog each day." at bounding box center [412, 140] width 280 height 18
click at [272, 129] on input "a. Limit the number of tasks added to the backlog each day." at bounding box center [272, 126] width 0 height 6
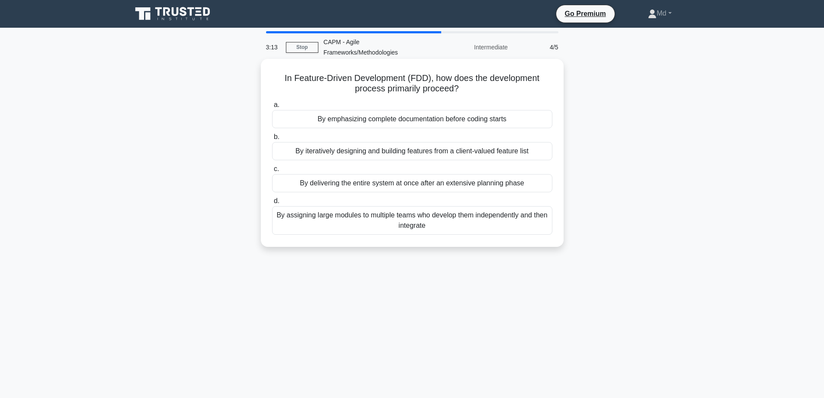
click at [358, 118] on div "By emphasizing complete documentation before coding starts" at bounding box center [412, 119] width 280 height 18
click at [272, 108] on input "a. By emphasizing complete documentation before coding starts" at bounding box center [272, 105] width 0 height 6
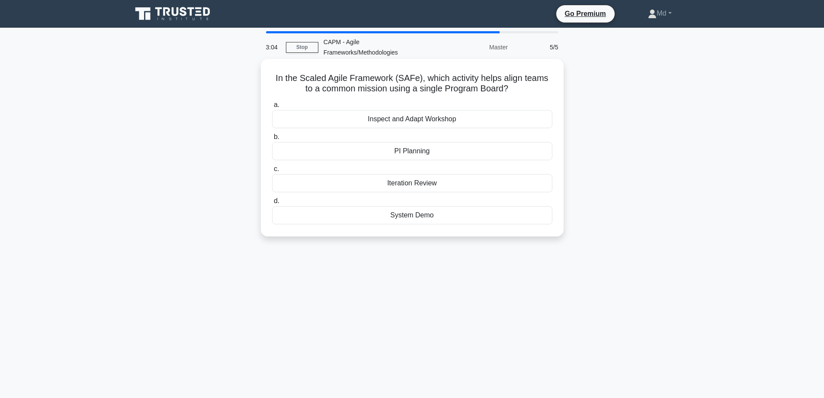
click at [428, 120] on div "Inspect and Adapt Workshop" at bounding box center [412, 119] width 280 height 18
click at [272, 108] on input "a. Inspect and Adapt Workshop" at bounding box center [272, 105] width 0 height 6
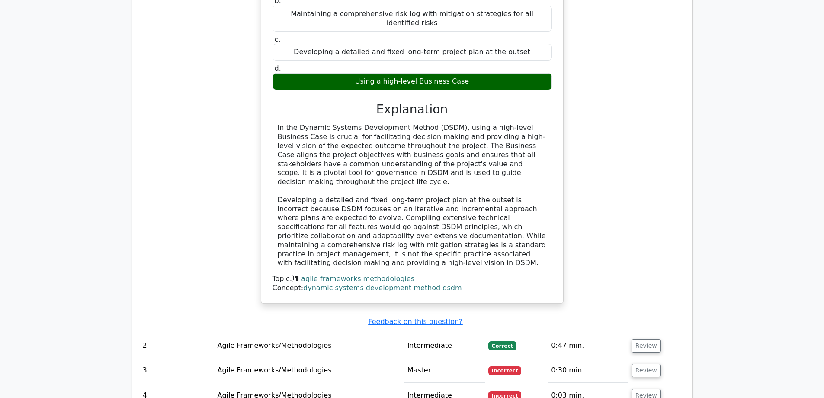
scroll to position [866, 0]
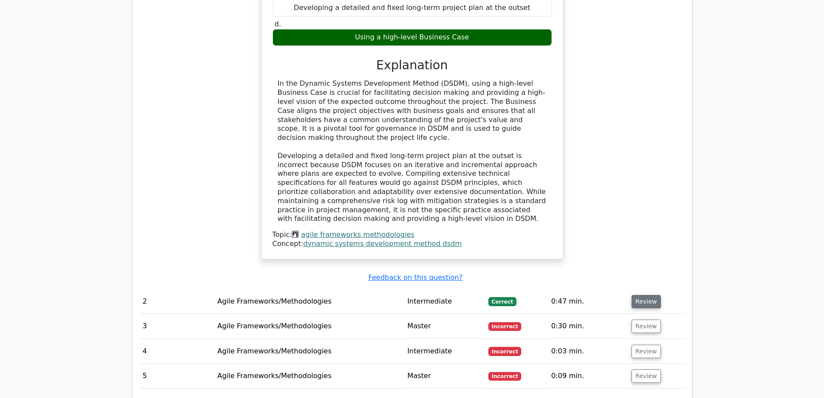
click at [647, 295] on button "Review" at bounding box center [646, 301] width 29 height 13
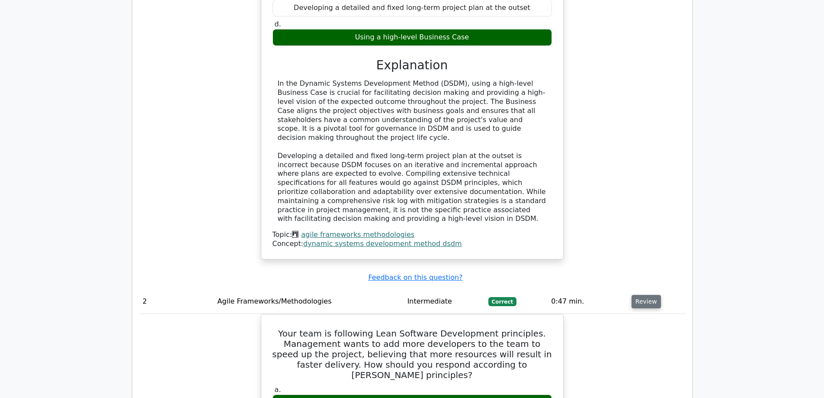
click at [651, 295] on button "Review" at bounding box center [646, 301] width 29 height 13
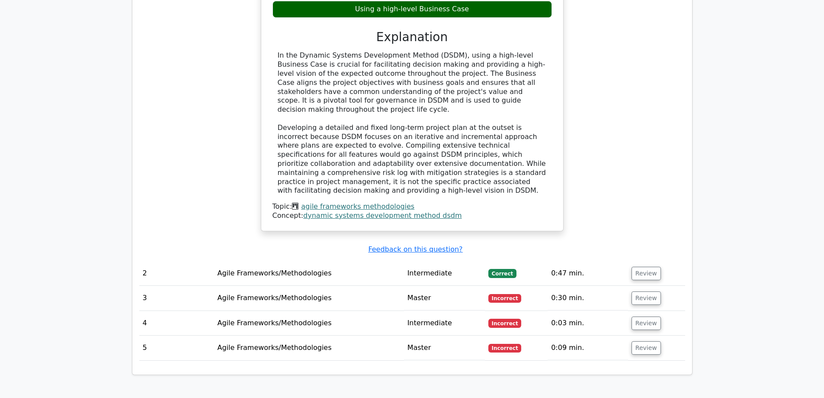
scroll to position [909, 0]
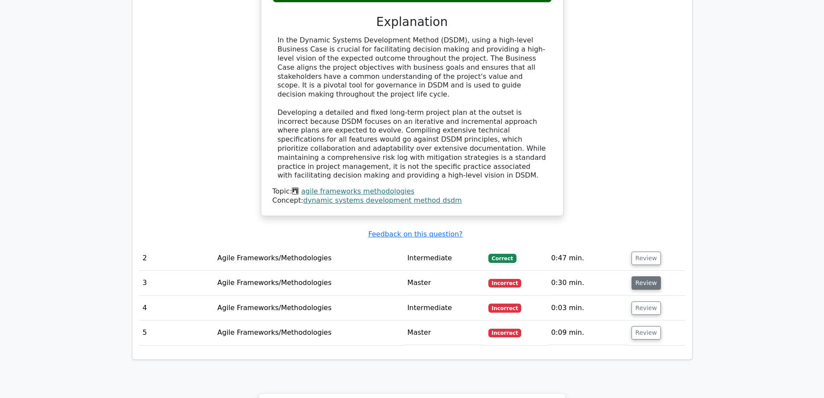
click at [641, 276] on button "Review" at bounding box center [646, 282] width 29 height 13
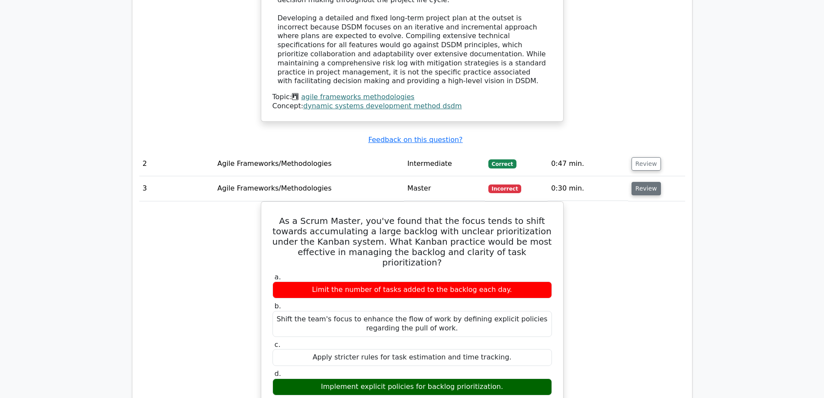
scroll to position [1039, 0]
